Goal: Navigation & Orientation: Find specific page/section

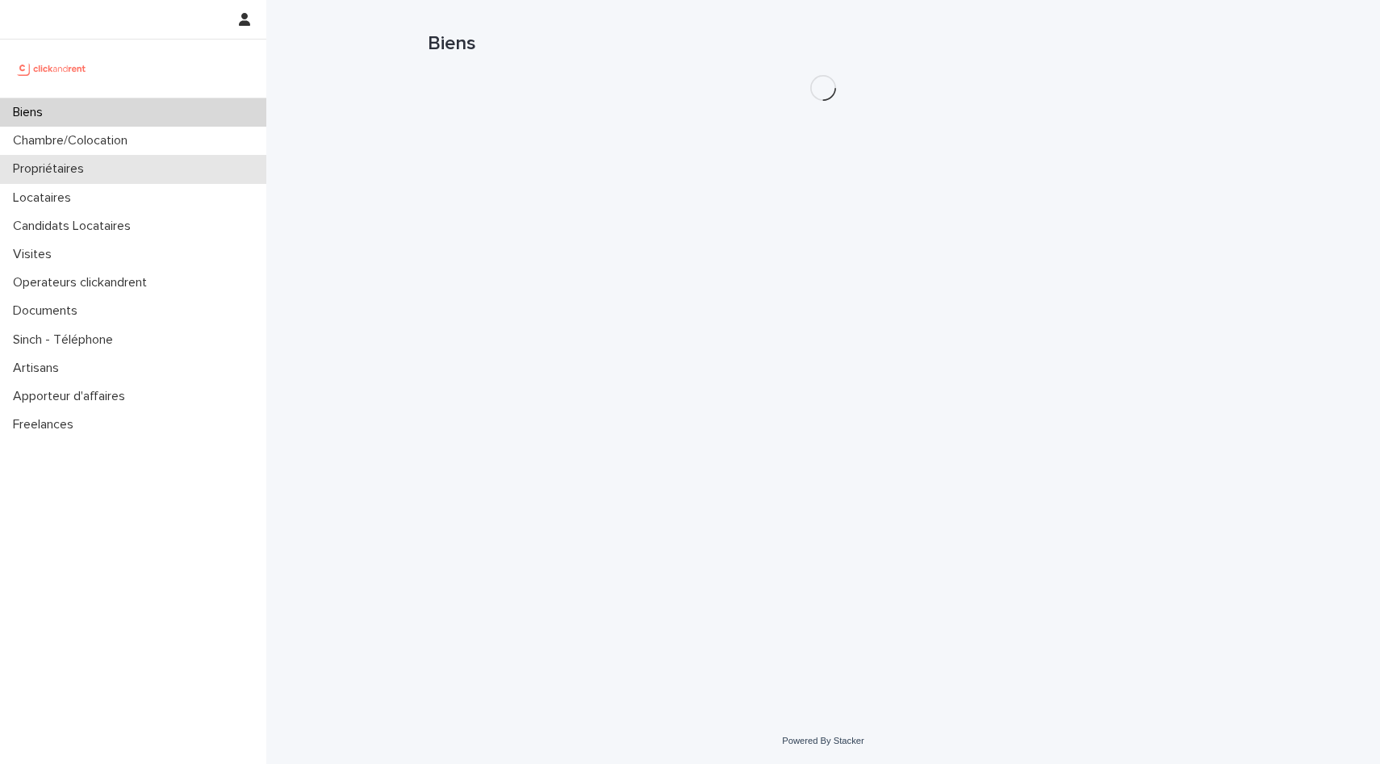
click at [115, 168] on div "Propriétaires" at bounding box center [133, 169] width 266 height 28
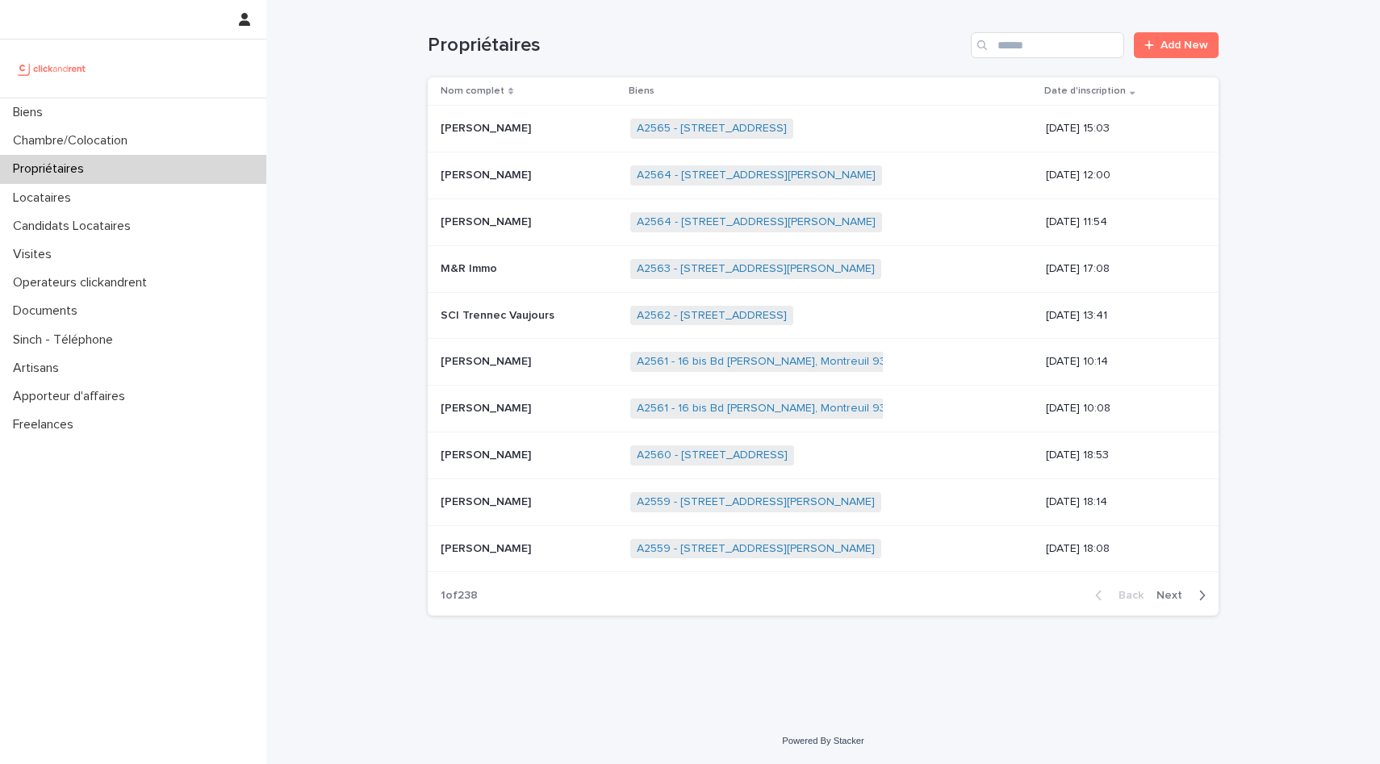
click at [469, 131] on p "[PERSON_NAME]" at bounding box center [488, 127] width 94 height 17
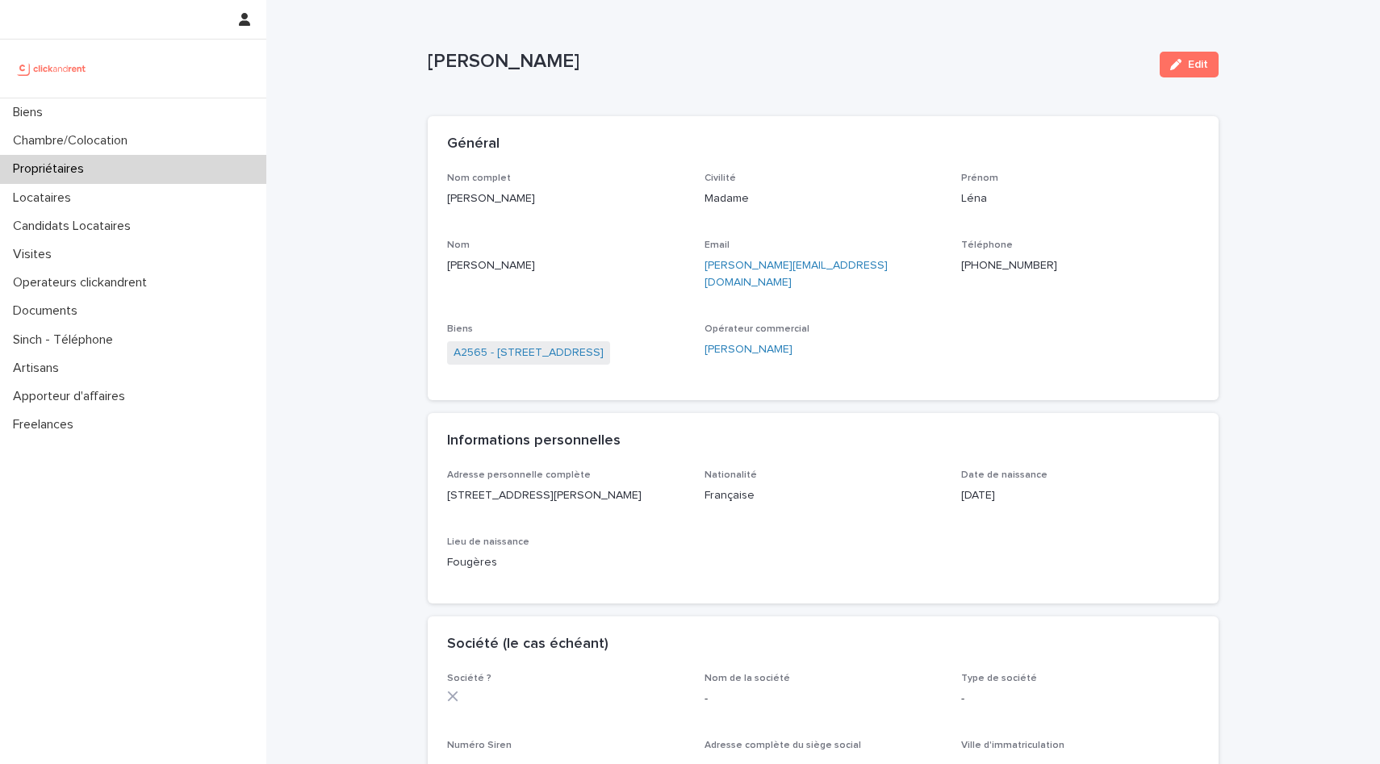
scroll to position [23, 0]
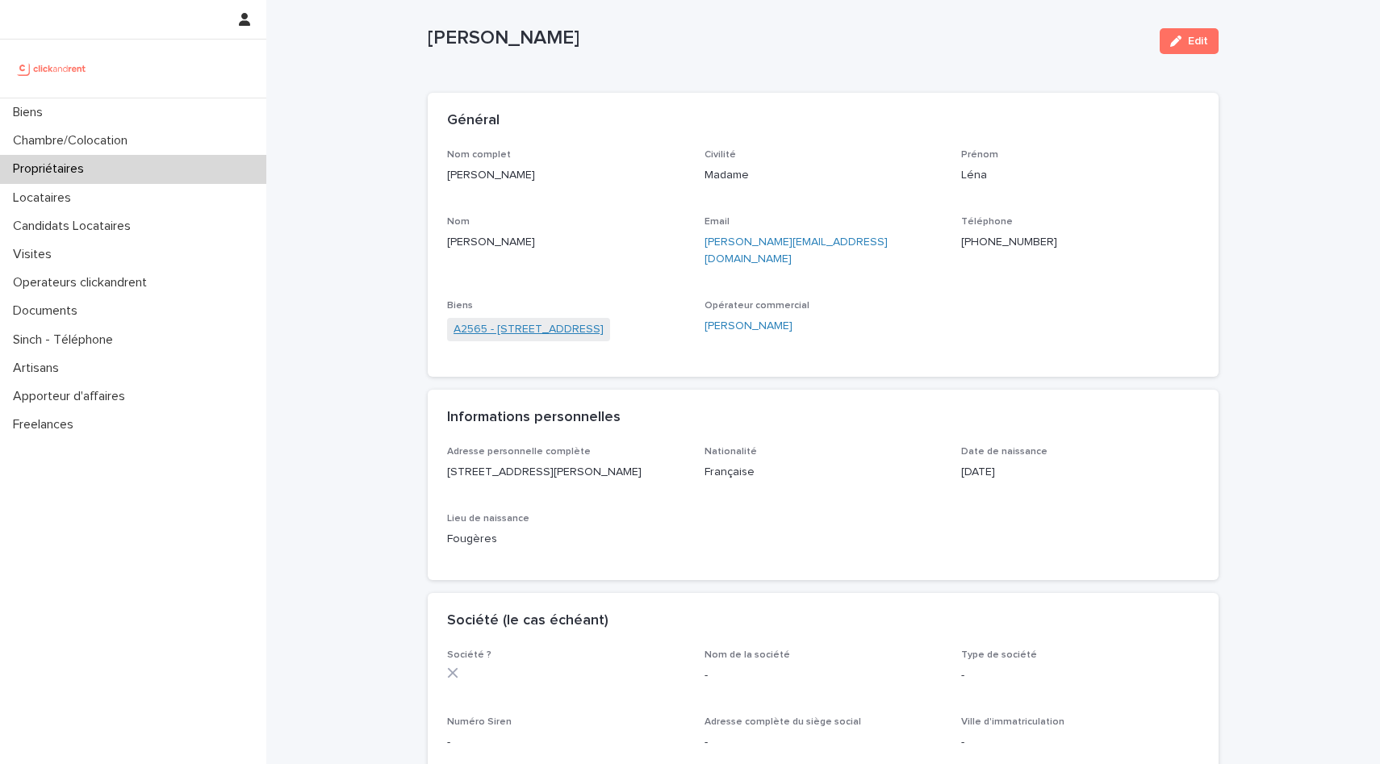
click at [551, 321] on link "A2565 - [STREET_ADDRESS]" at bounding box center [529, 329] width 150 height 17
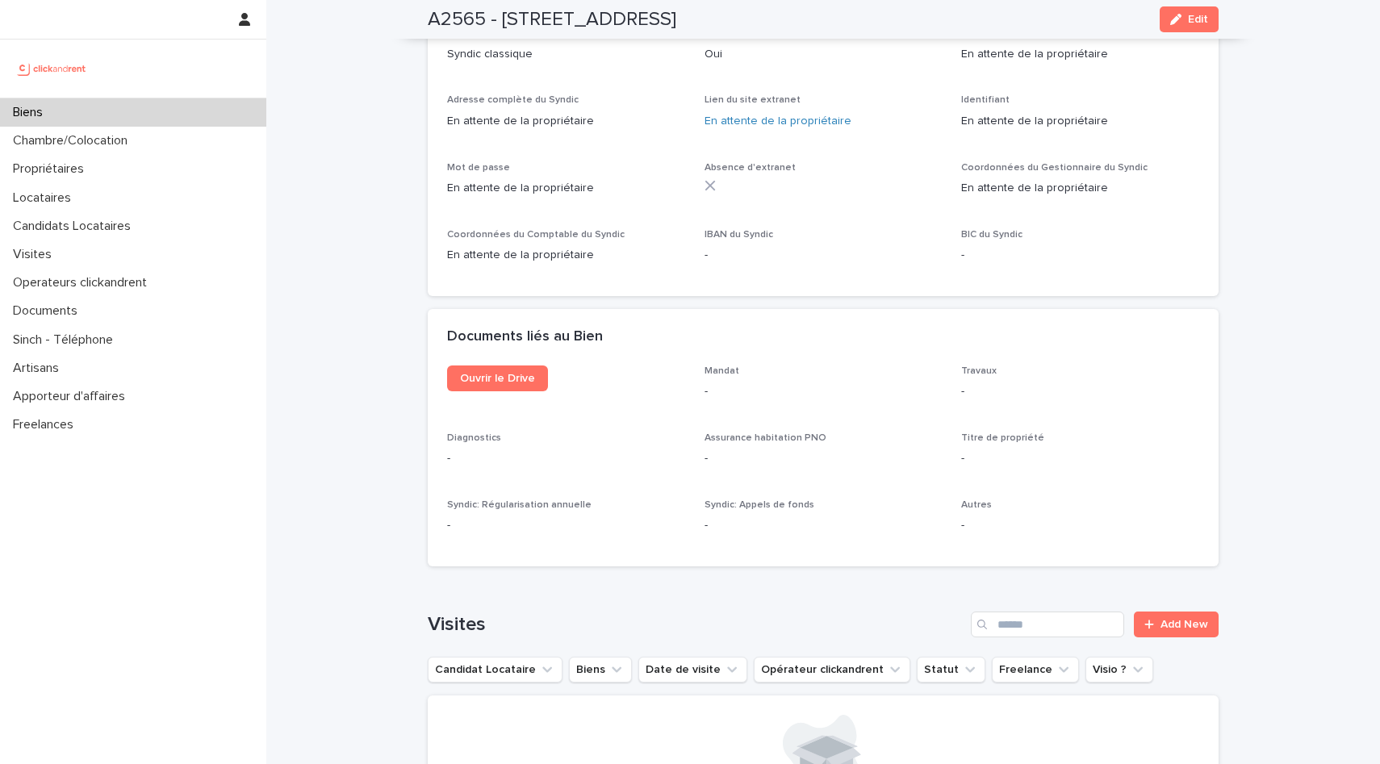
scroll to position [4617, 0]
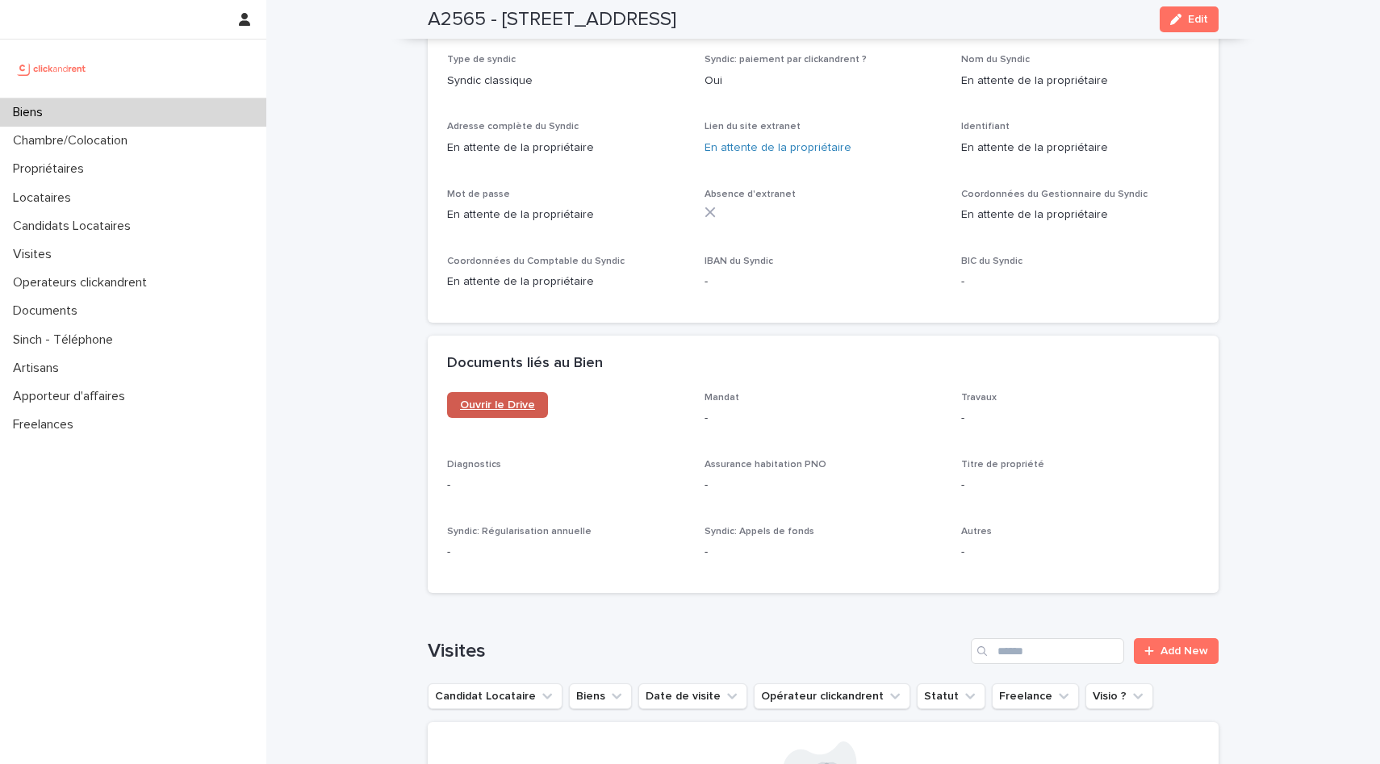
click at [488, 400] on span "Ouvrir le Drive" at bounding box center [497, 405] width 75 height 11
